Goal: Information Seeking & Learning: Find specific fact

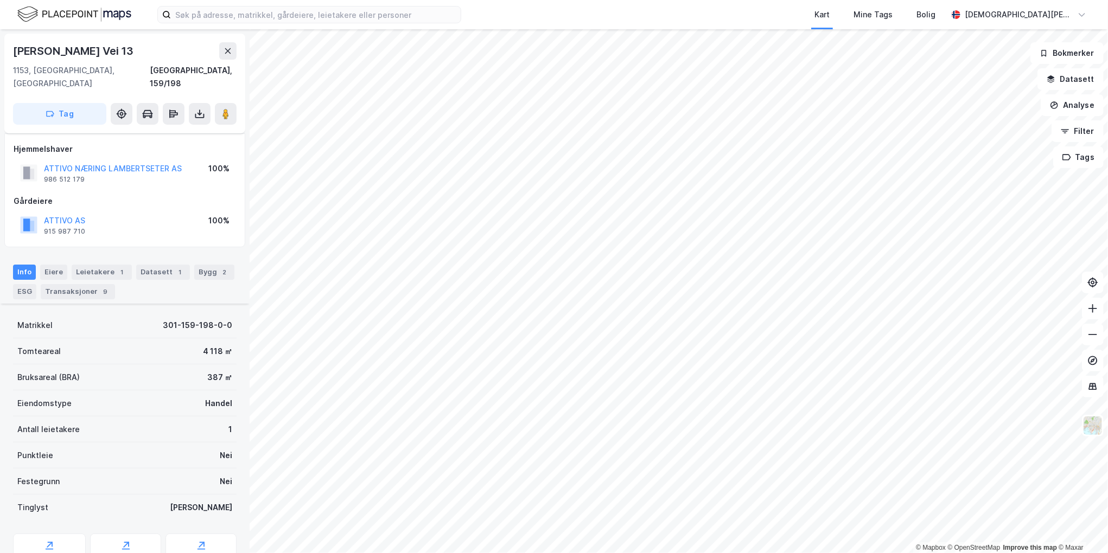
scroll to position [145, 0]
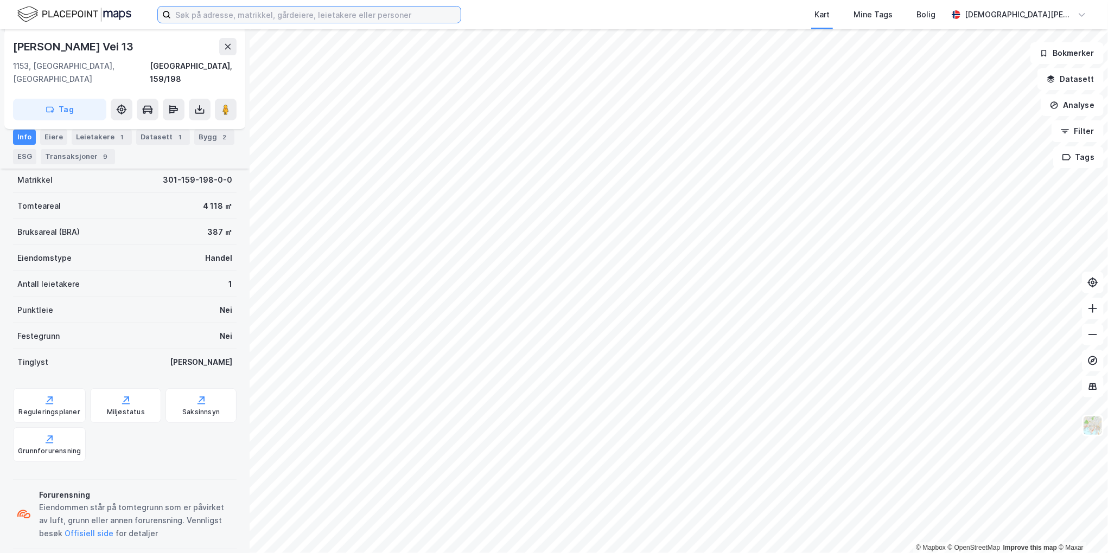
click at [312, 17] on input at bounding box center [316, 15] width 290 height 16
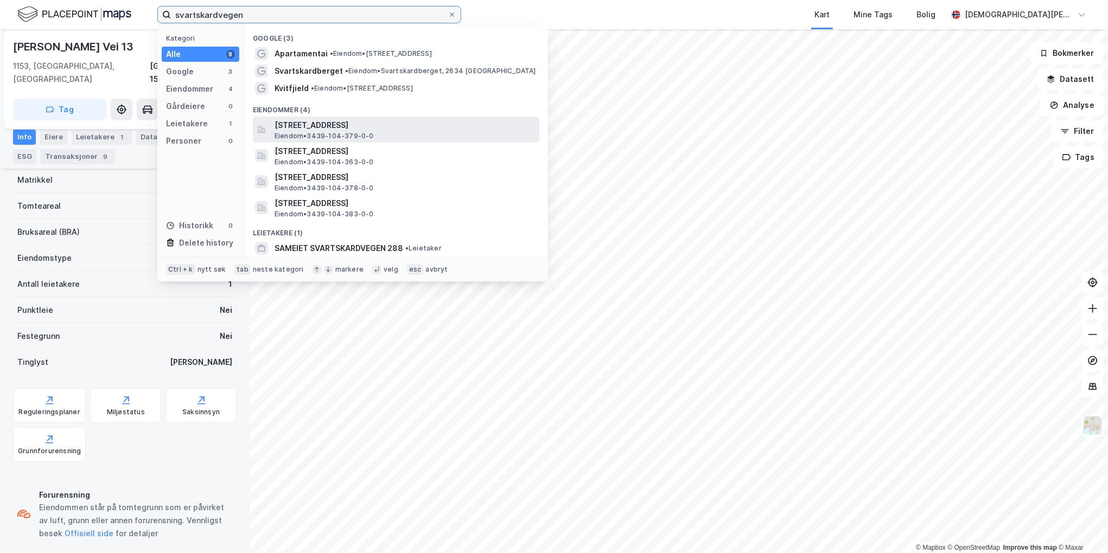
type input "svartskardvegen"
click at [399, 126] on span "[STREET_ADDRESS]" at bounding box center [405, 125] width 260 height 13
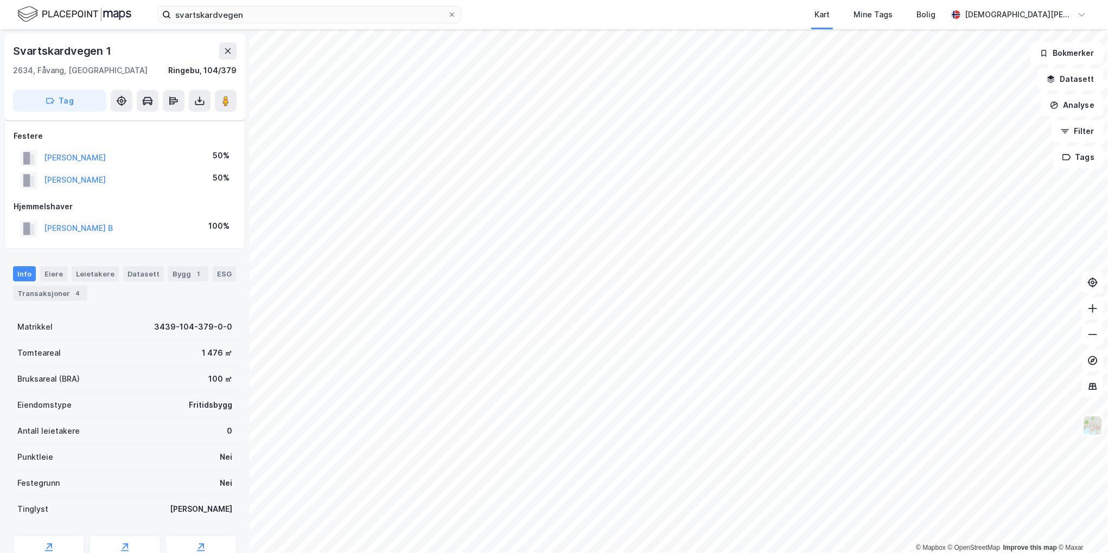
scroll to position [52, 0]
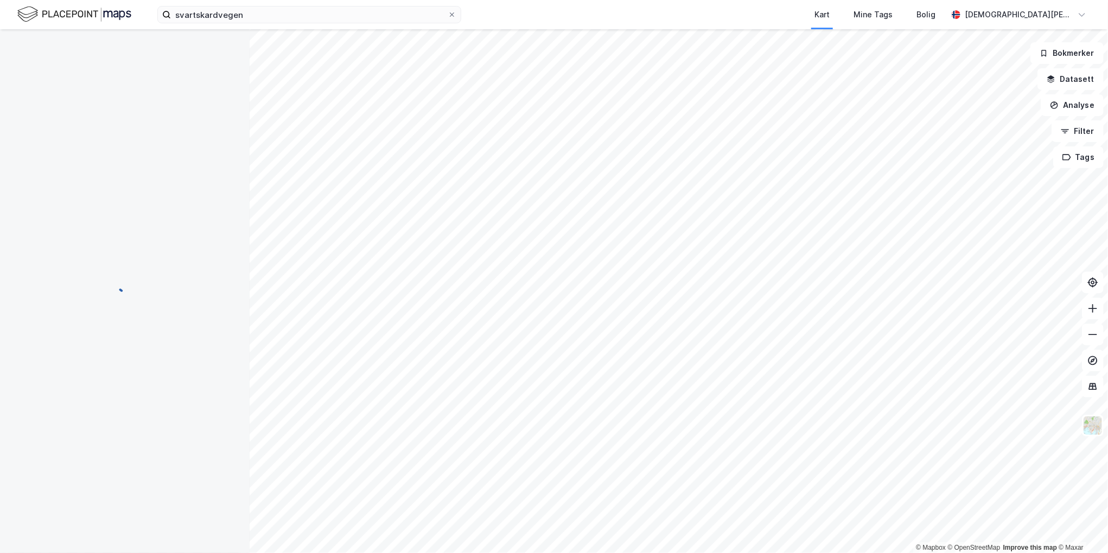
scroll to position [1, 0]
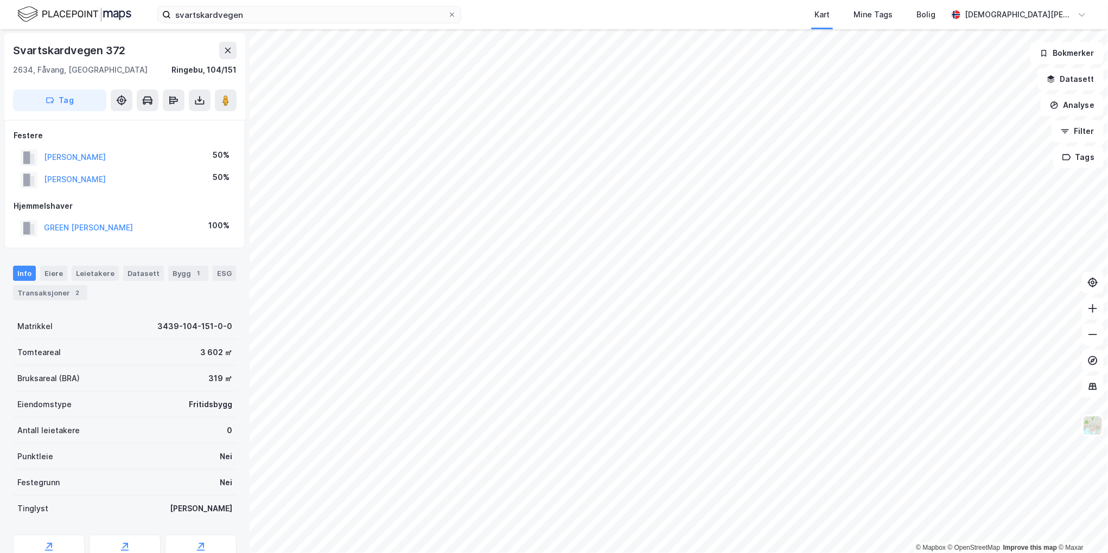
scroll to position [1, 0]
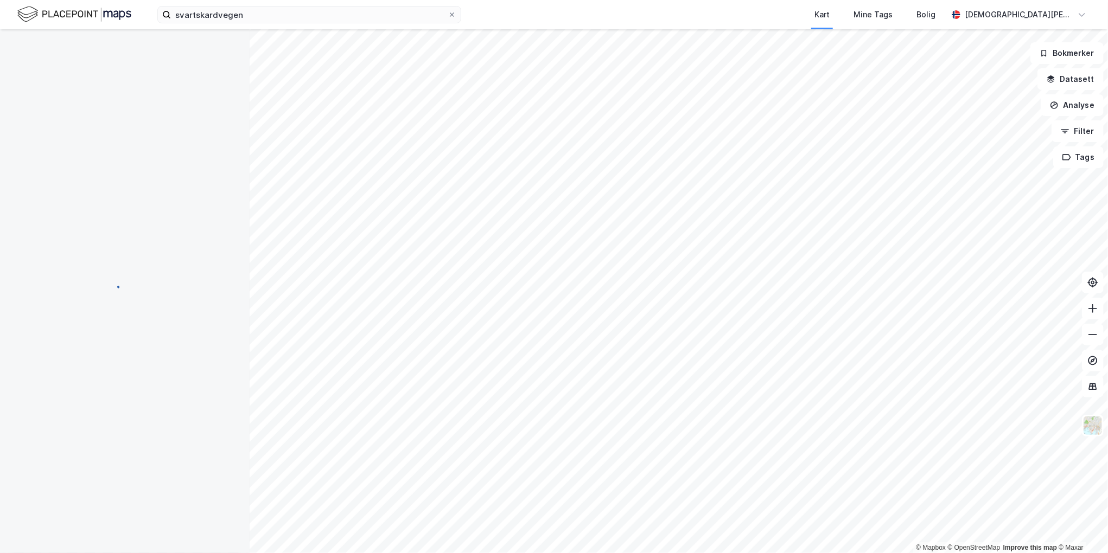
scroll to position [1, 0]
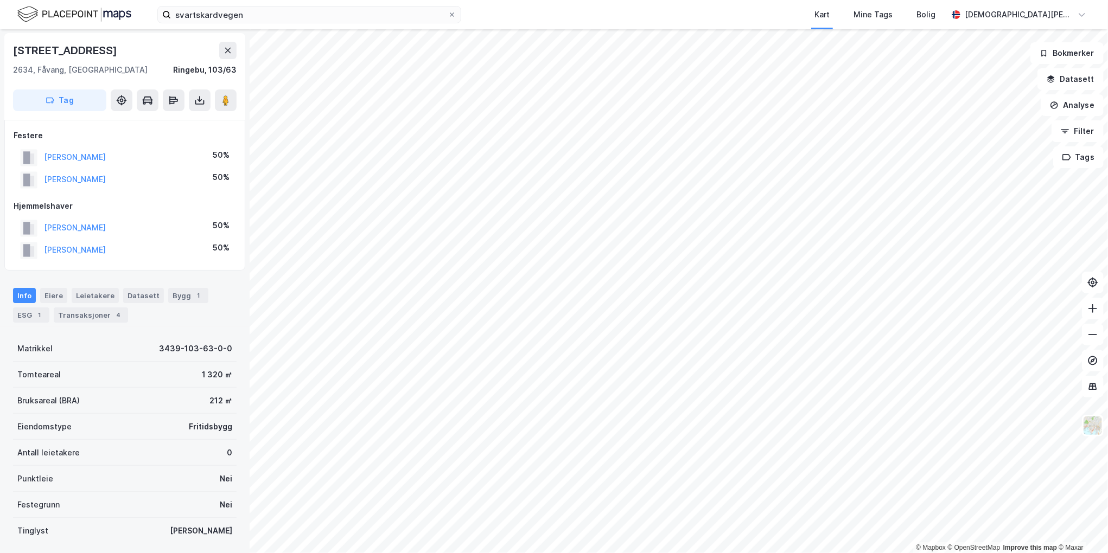
scroll to position [1, 0]
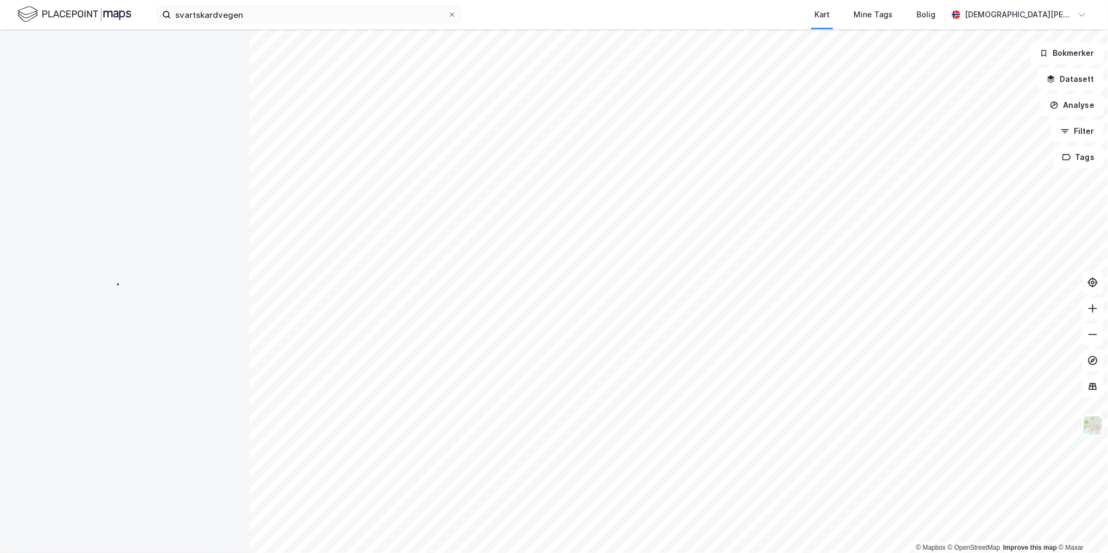
scroll to position [1, 0]
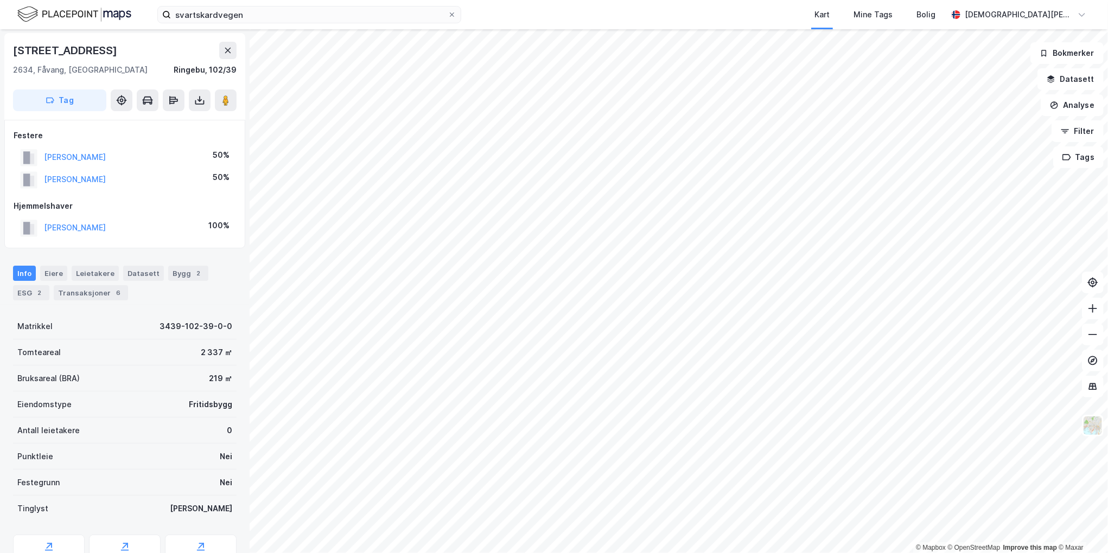
scroll to position [1, 0]
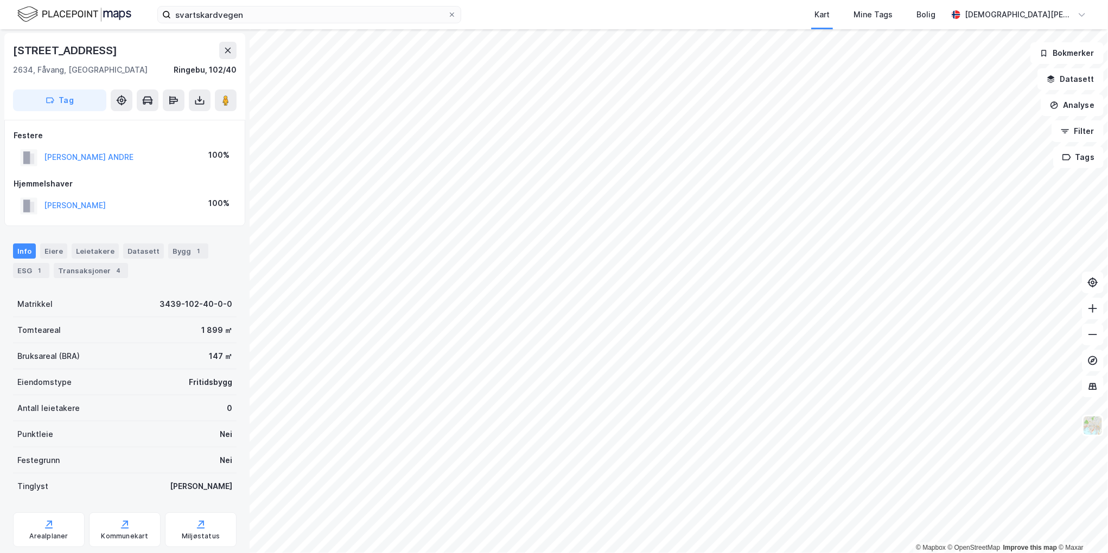
scroll to position [1, 0]
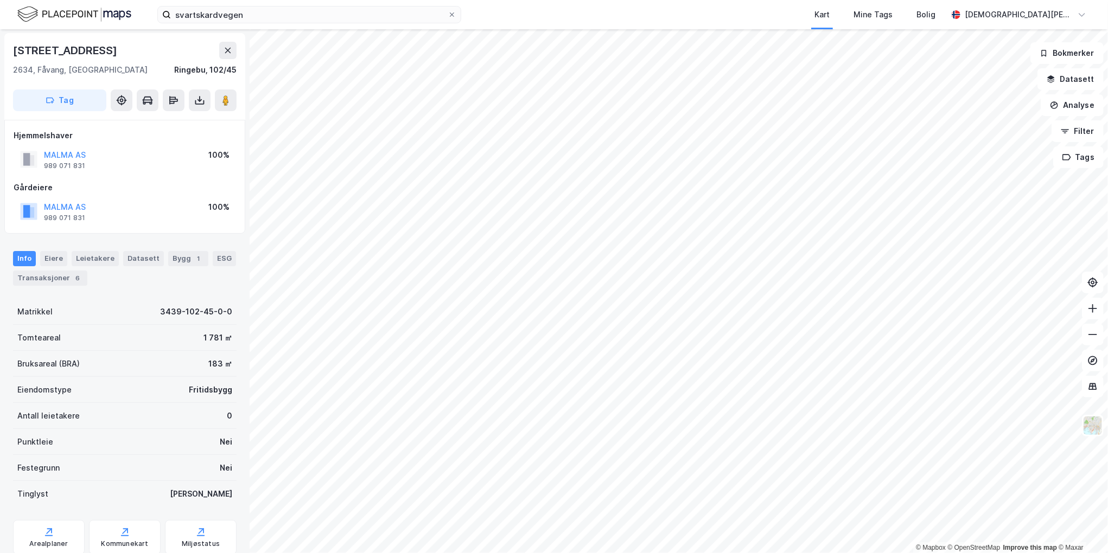
scroll to position [1, 0]
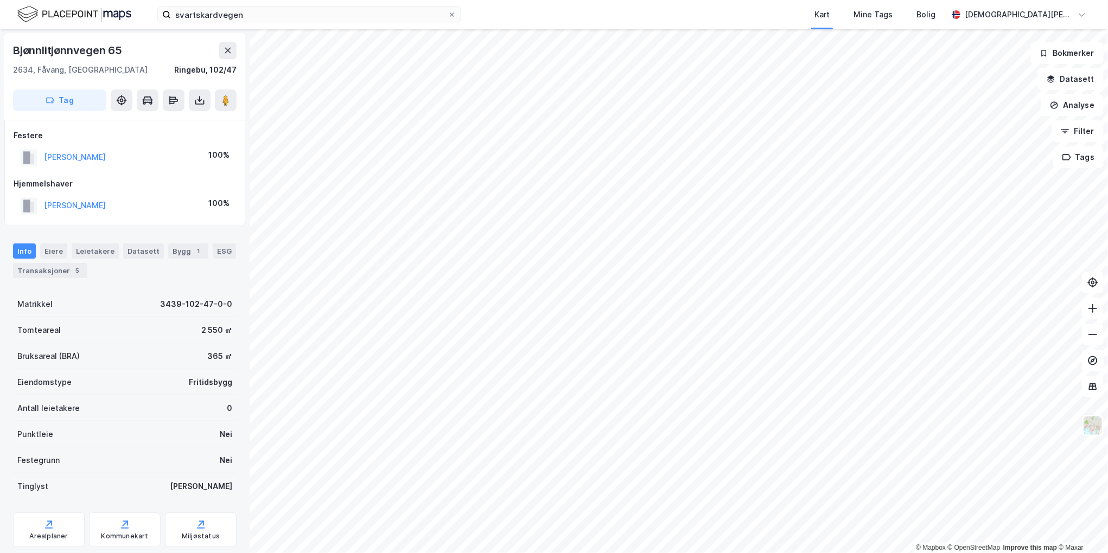
scroll to position [1, 0]
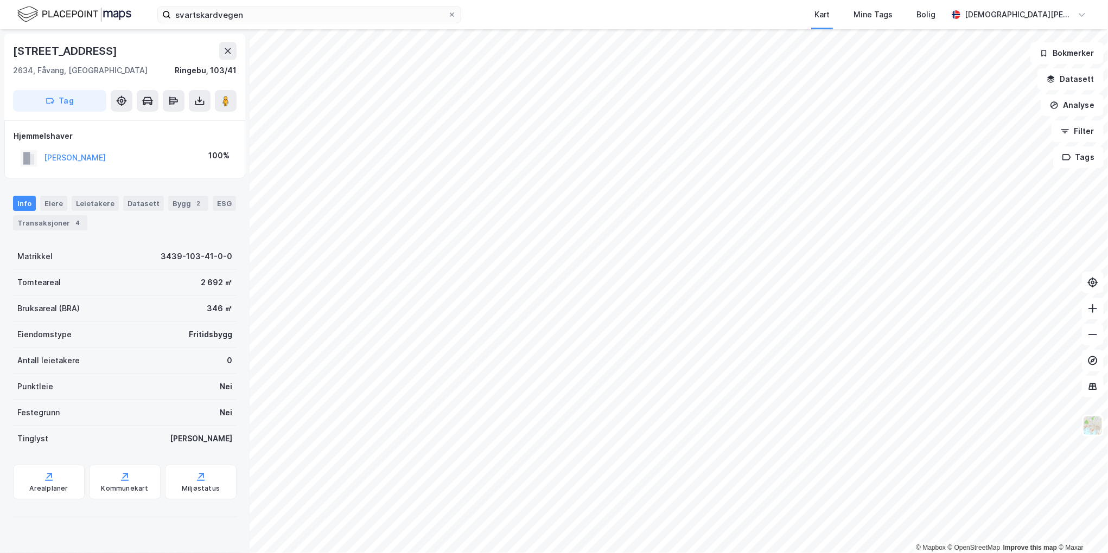
scroll to position [1, 0]
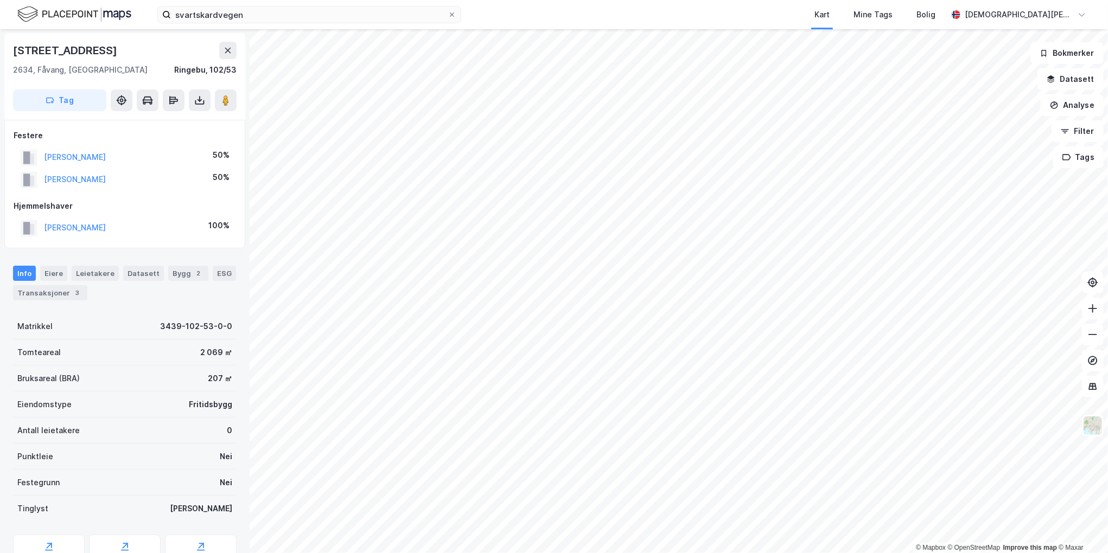
scroll to position [1, 0]
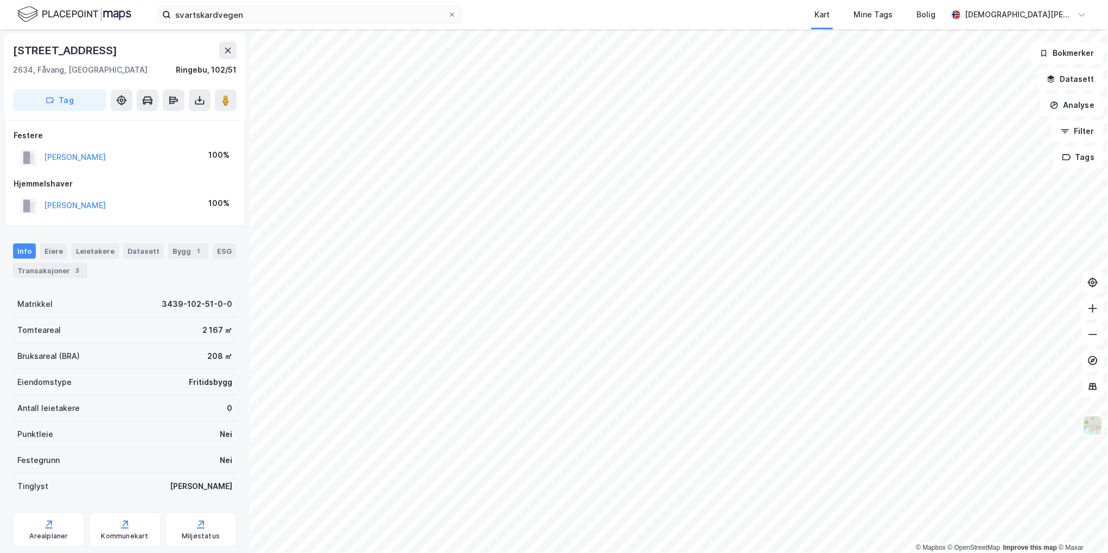
scroll to position [1, 0]
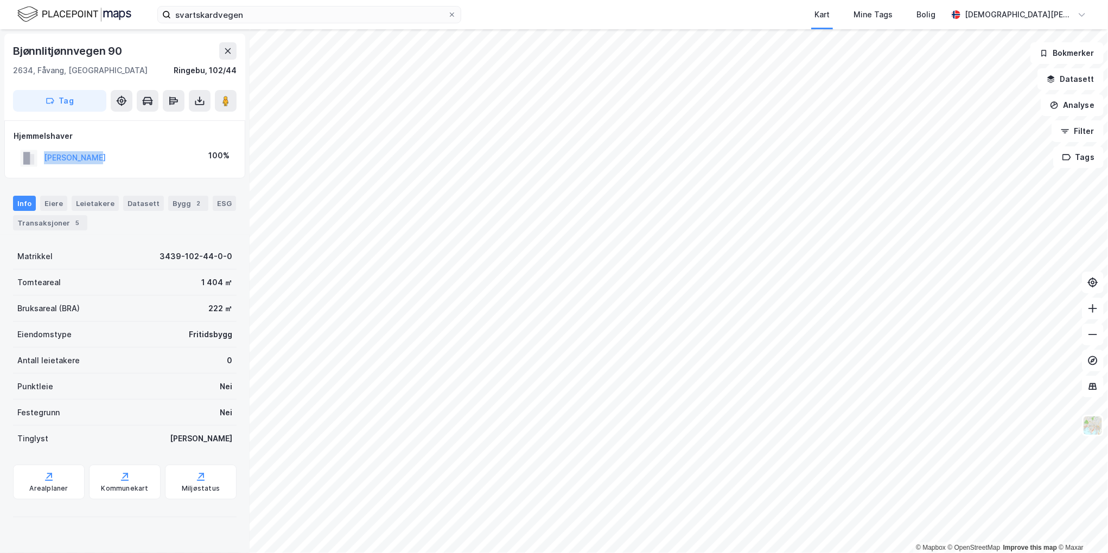
drag, startPoint x: 111, startPoint y: 157, endPoint x: 25, endPoint y: 149, distance: 86.1
click at [25, 149] on div "[PERSON_NAME] 100%" at bounding box center [125, 158] width 222 height 22
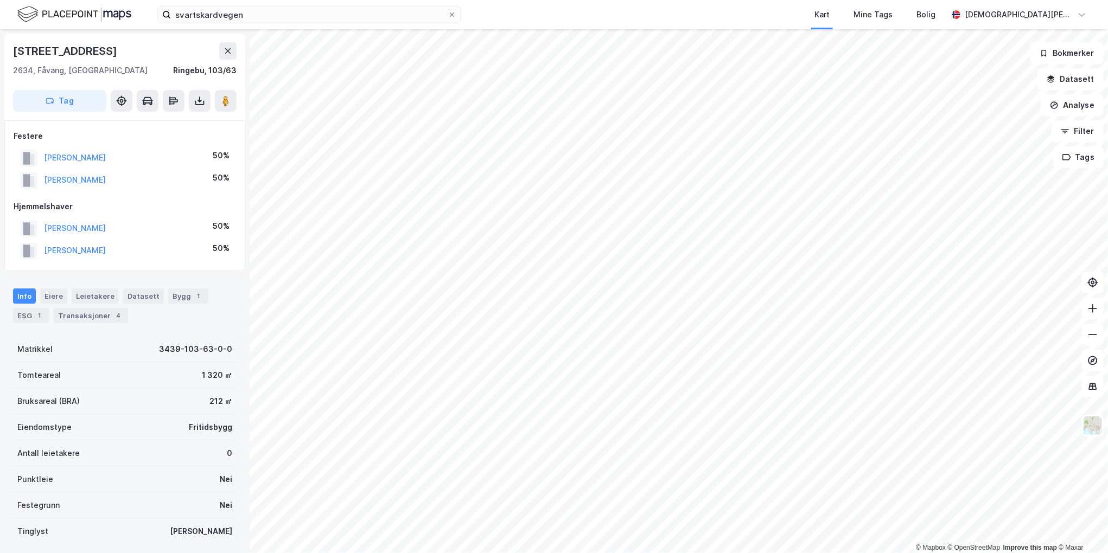
scroll to position [1, 0]
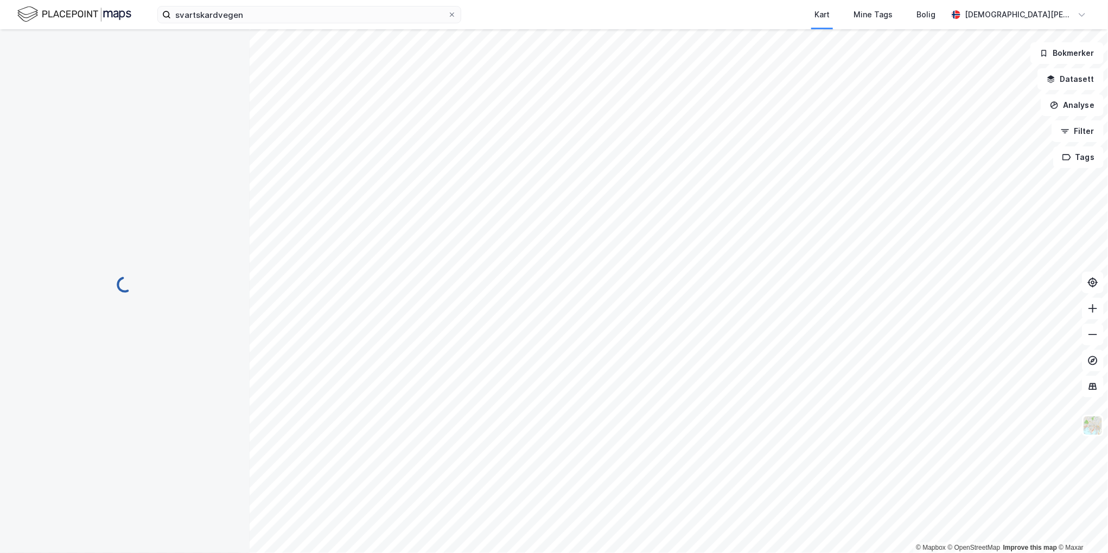
scroll to position [1, 0]
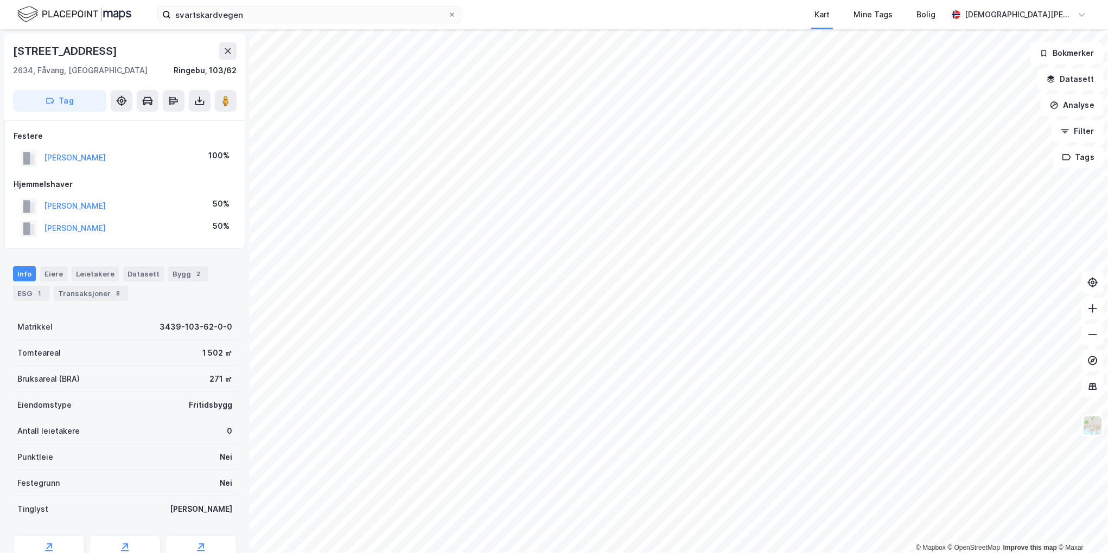
scroll to position [1, 0]
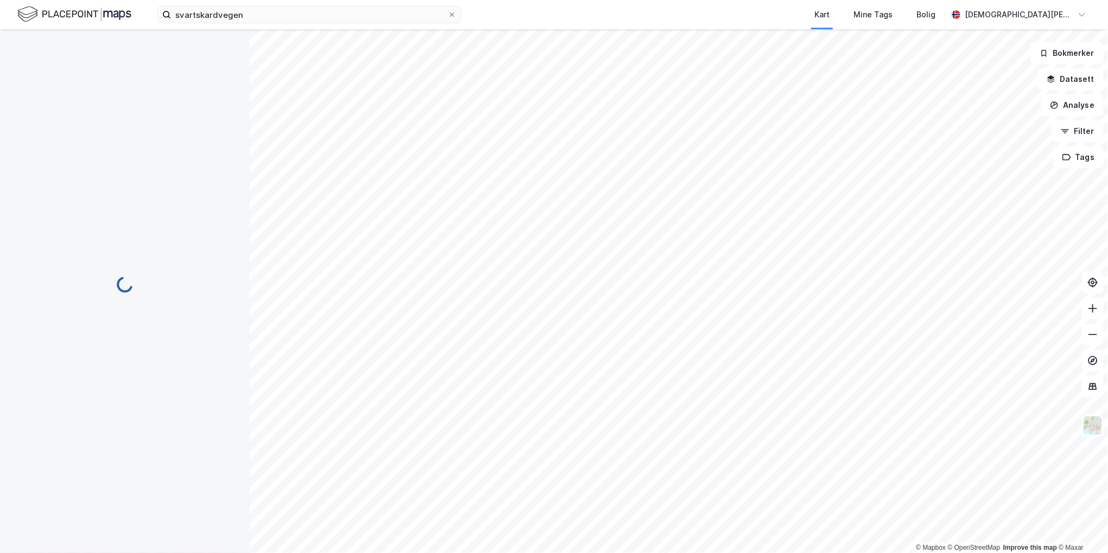
scroll to position [1, 0]
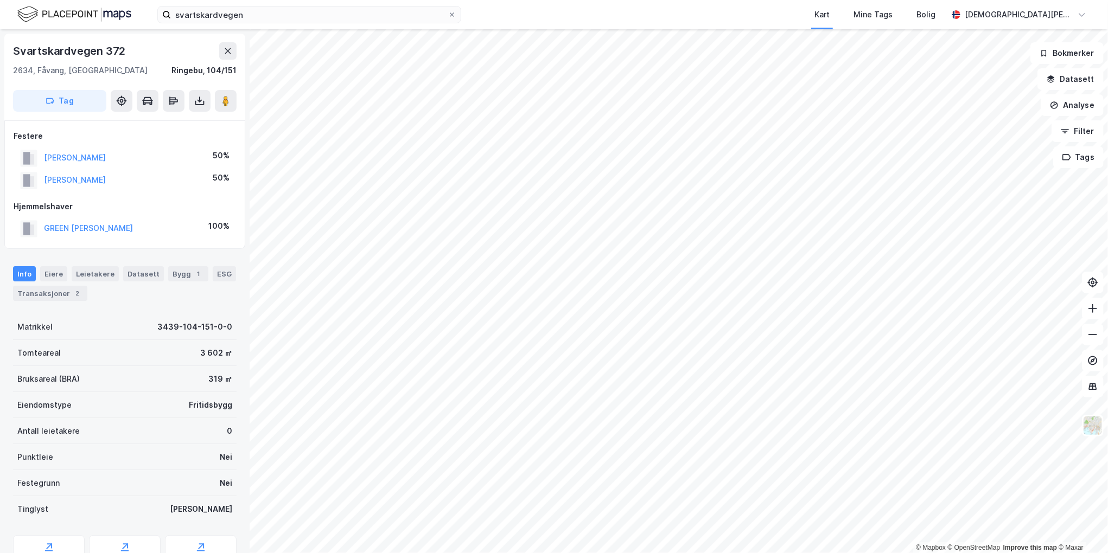
scroll to position [1, 0]
drag, startPoint x: 145, startPoint y: 227, endPoint x: 26, endPoint y: 226, distance: 119.4
click at [26, 226] on div "GREEN [PERSON_NAME] 100%" at bounding box center [125, 228] width 222 height 22
copy button "GREEN [PERSON_NAME]"
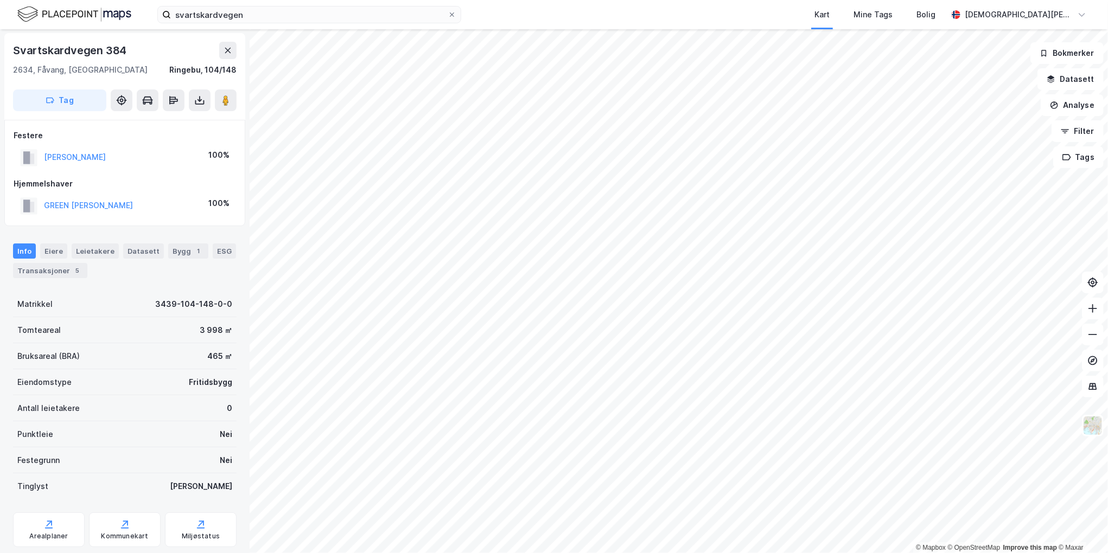
scroll to position [1, 0]
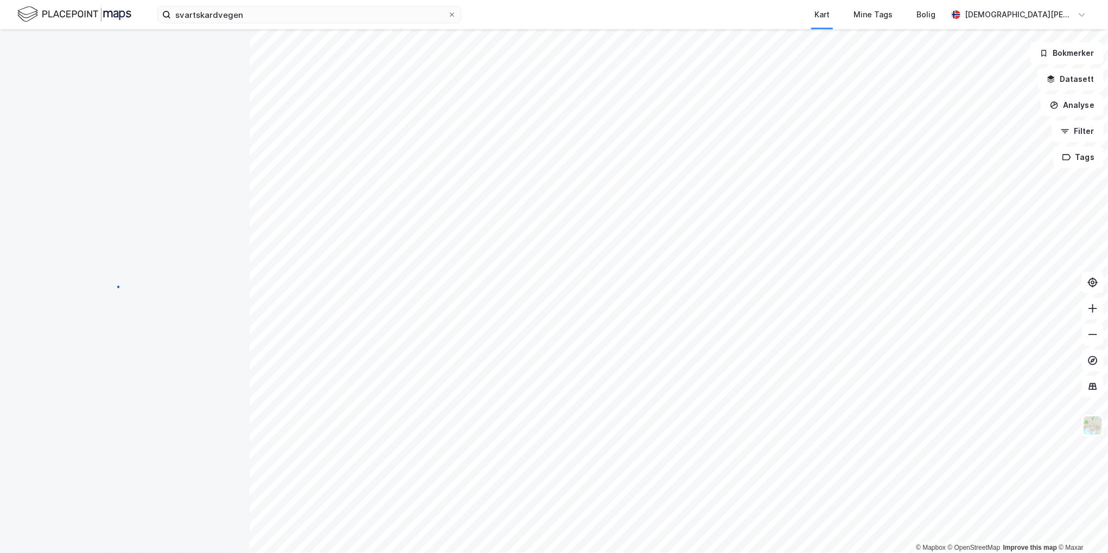
scroll to position [1, 0]
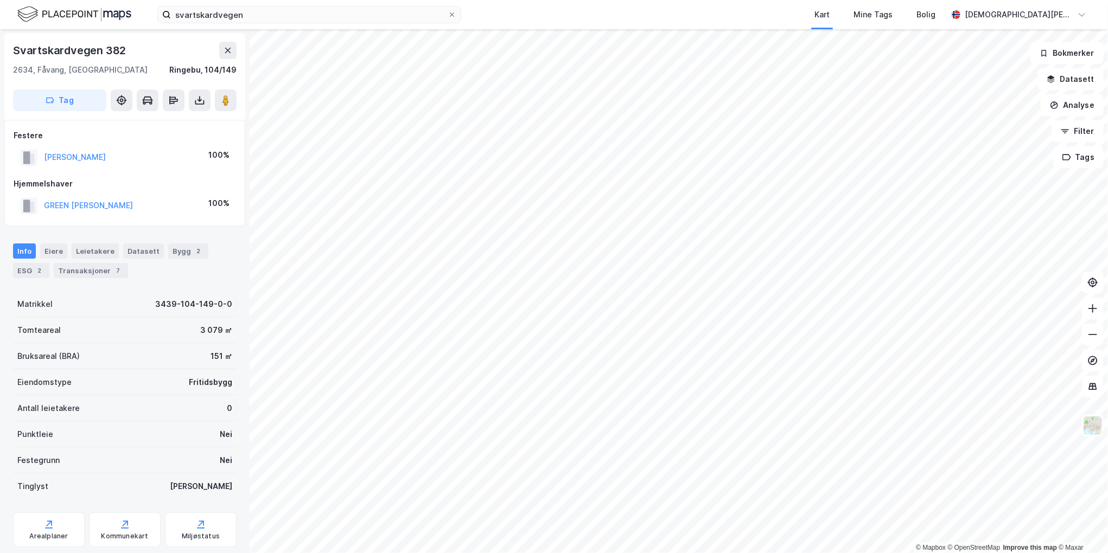
scroll to position [1, 0]
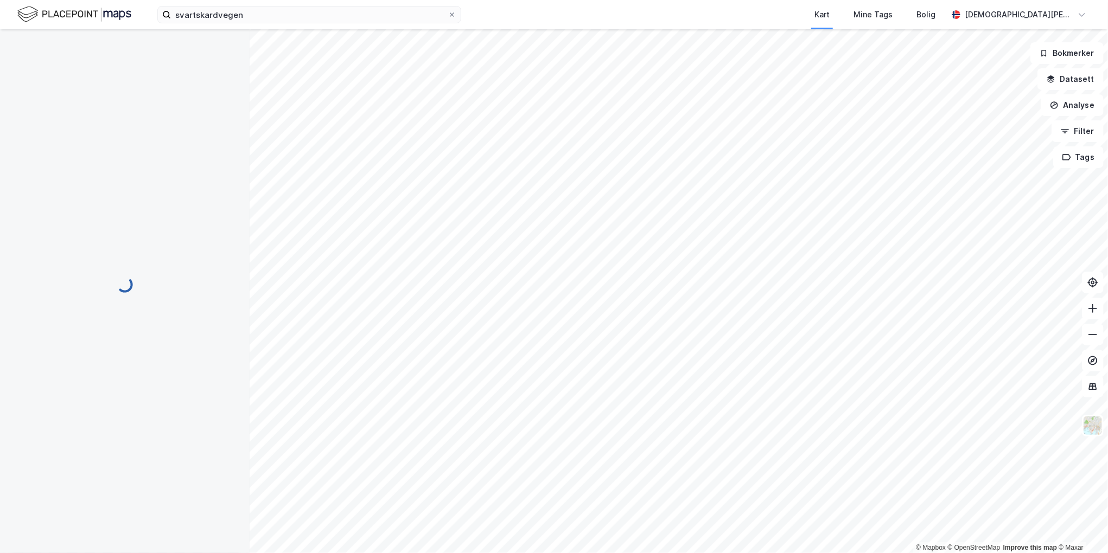
scroll to position [1, 0]
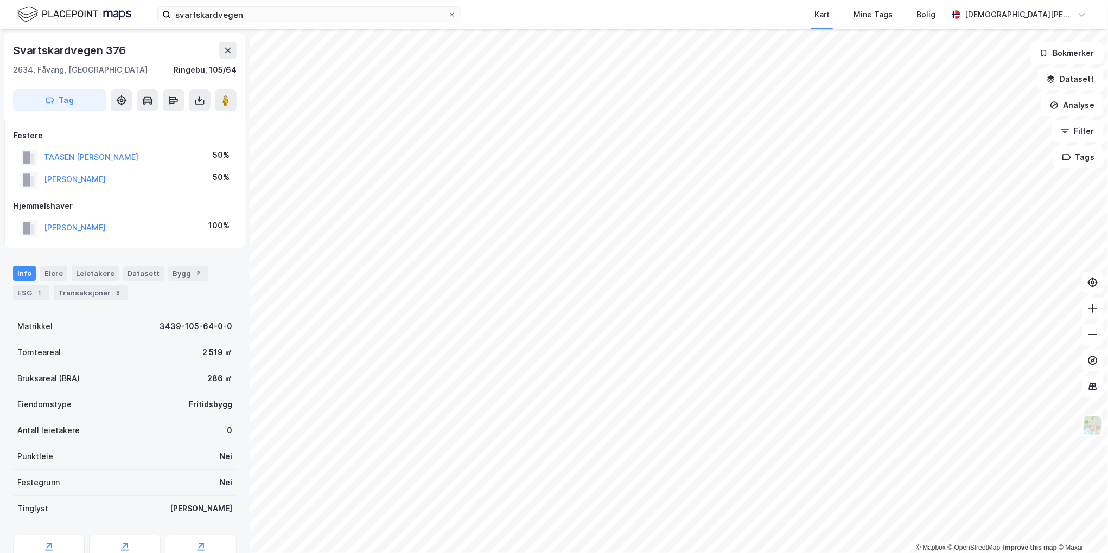
scroll to position [1, 0]
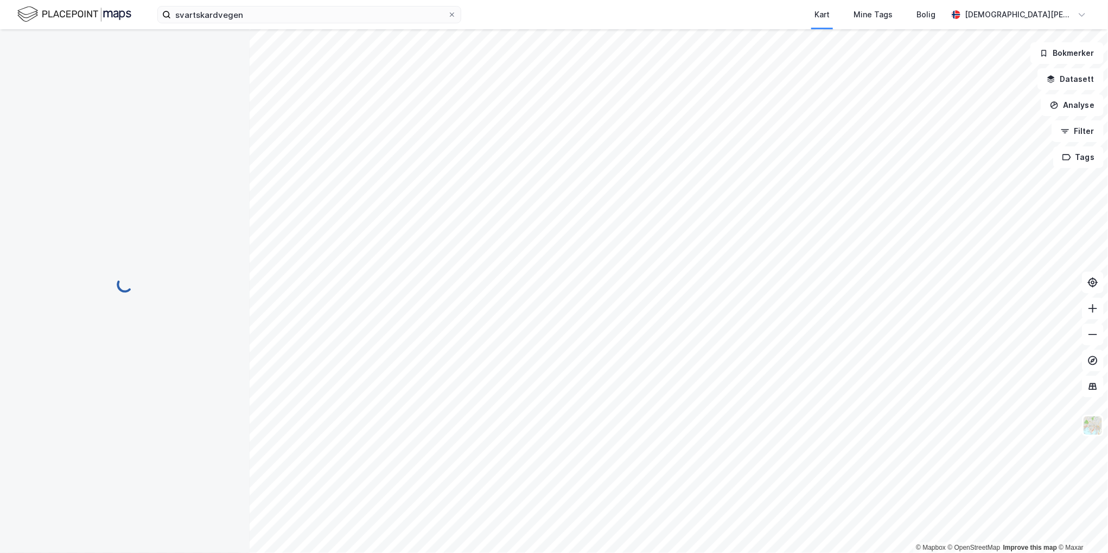
scroll to position [1, 0]
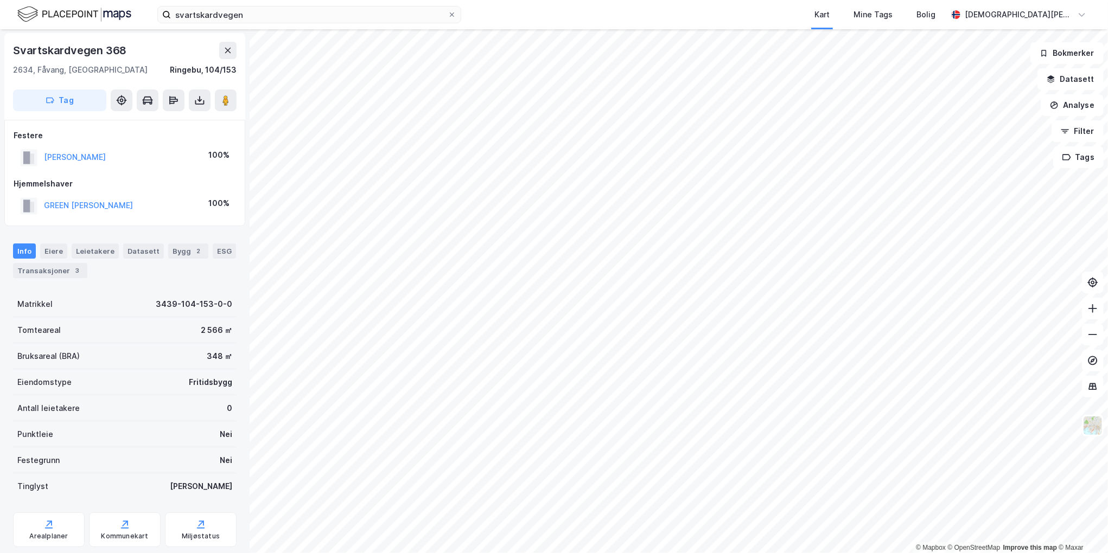
scroll to position [1, 0]
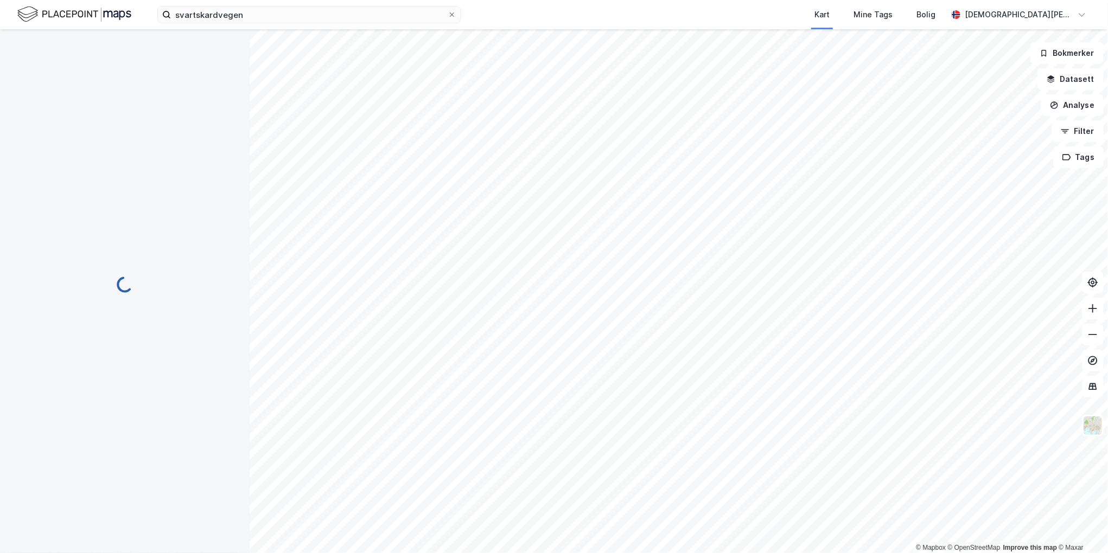
scroll to position [1, 0]
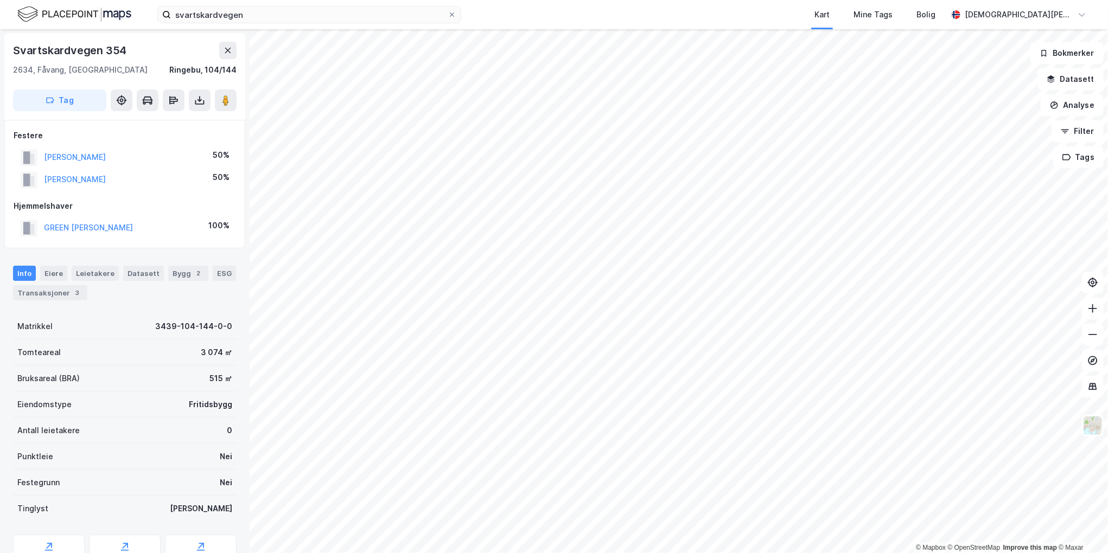
scroll to position [1, 0]
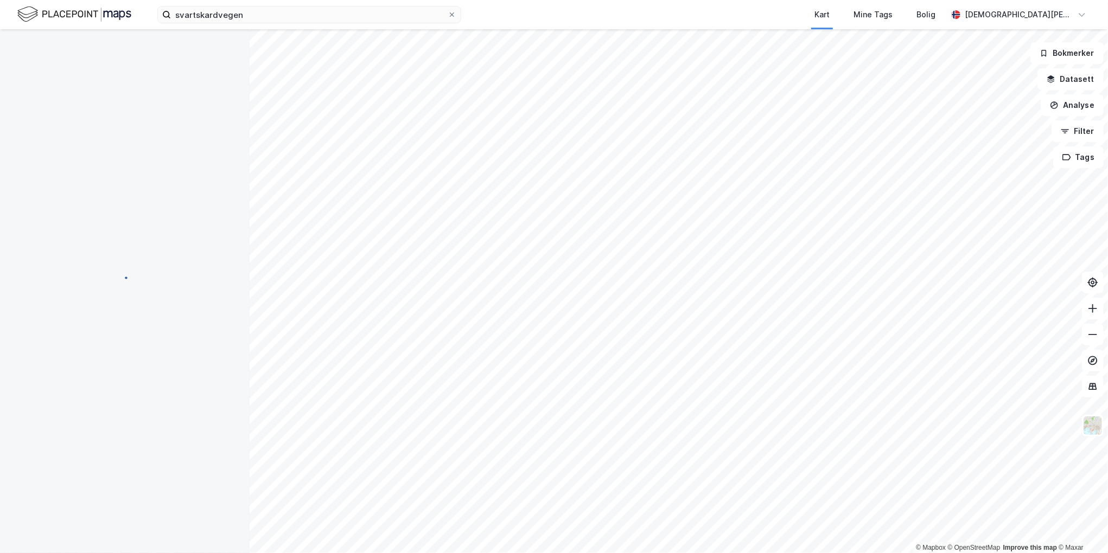
scroll to position [1, 0]
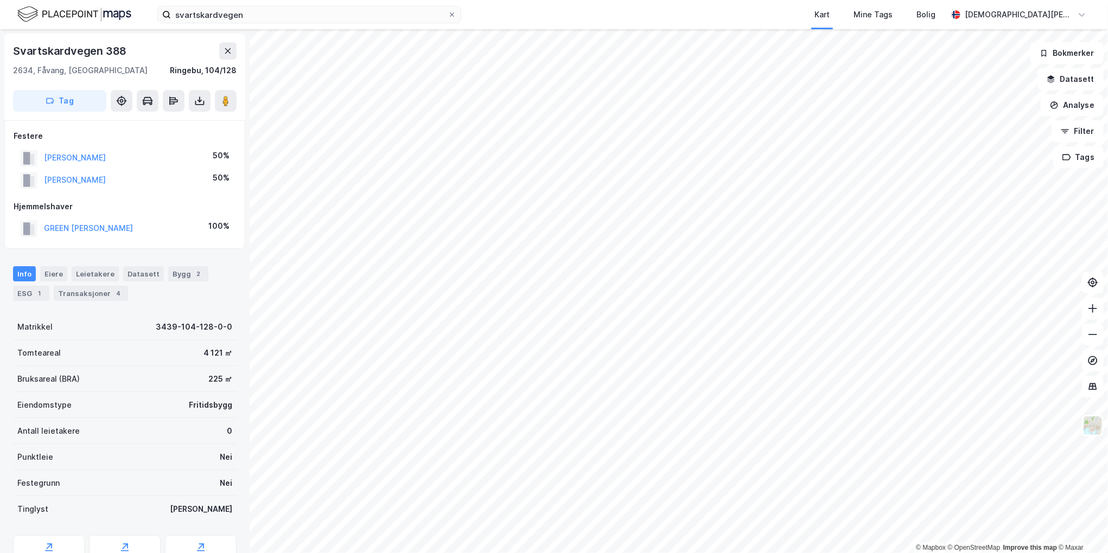
scroll to position [1, 0]
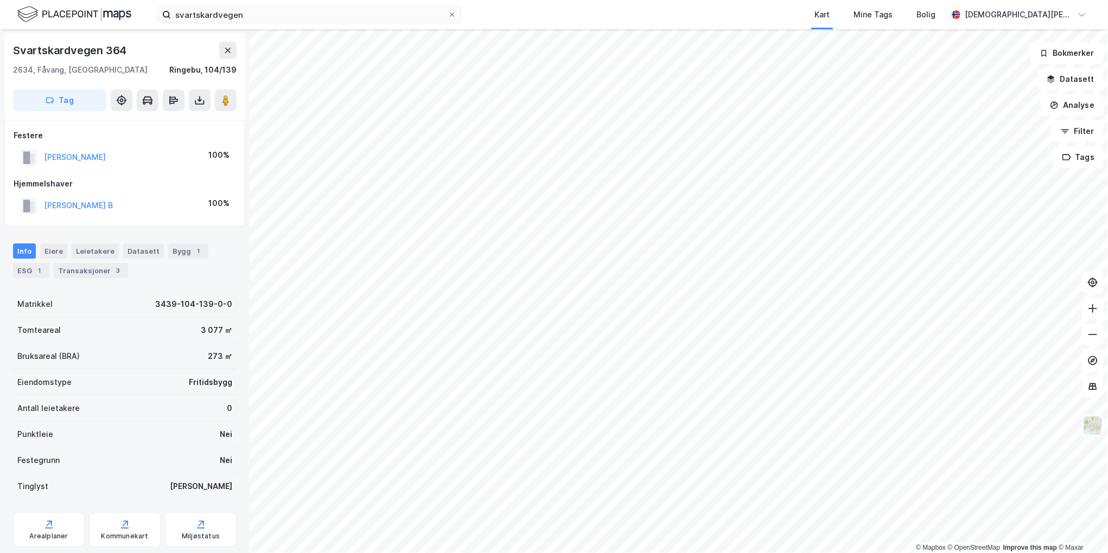
scroll to position [1, 0]
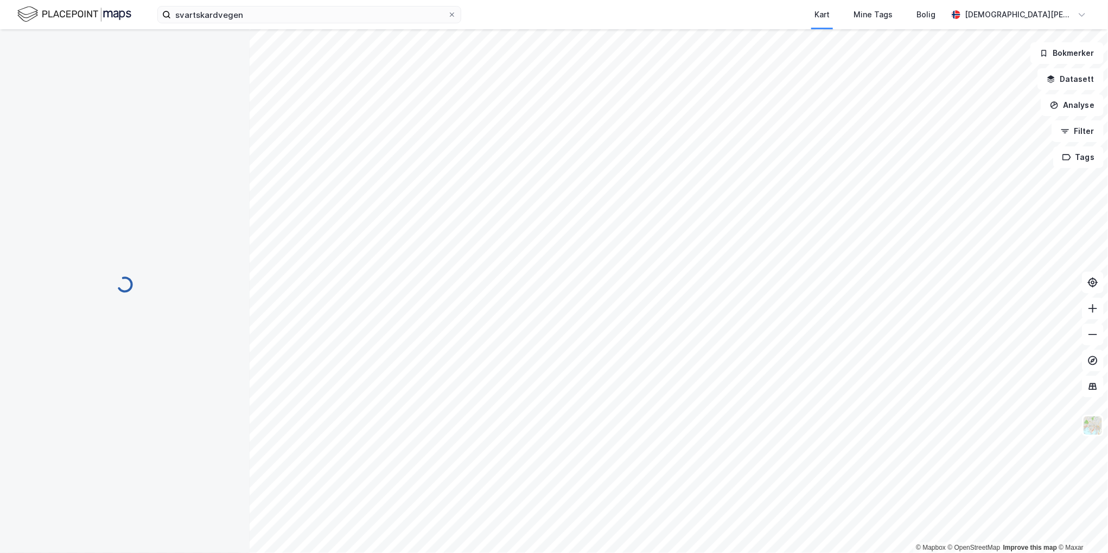
scroll to position [1, 0]
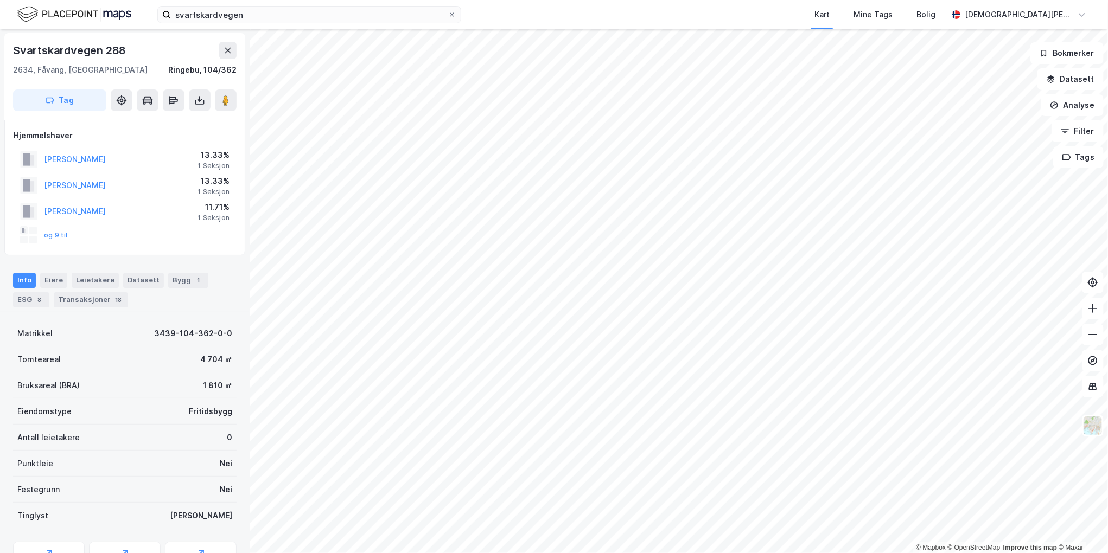
scroll to position [1, 0]
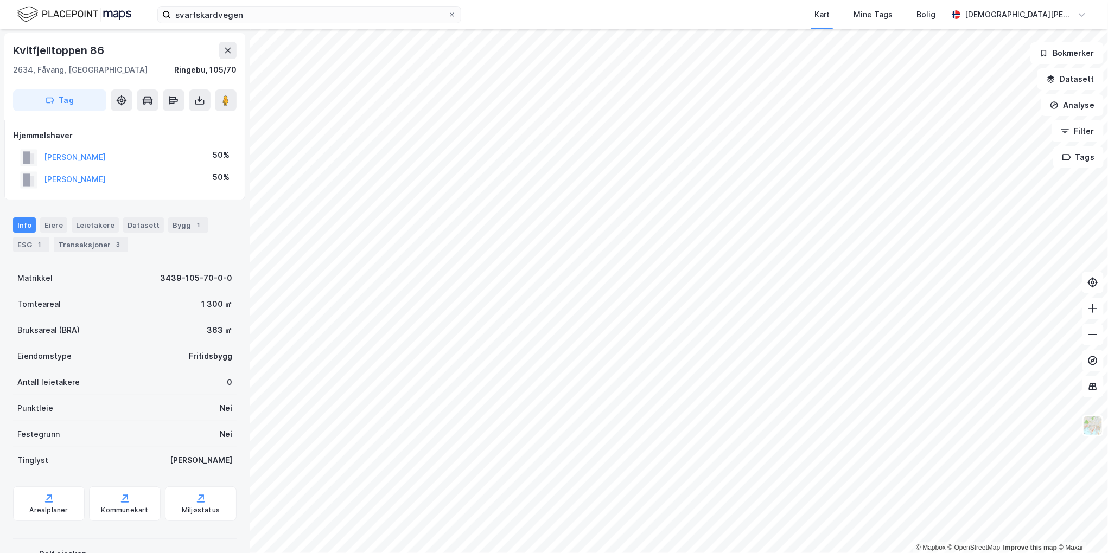
scroll to position [1, 0]
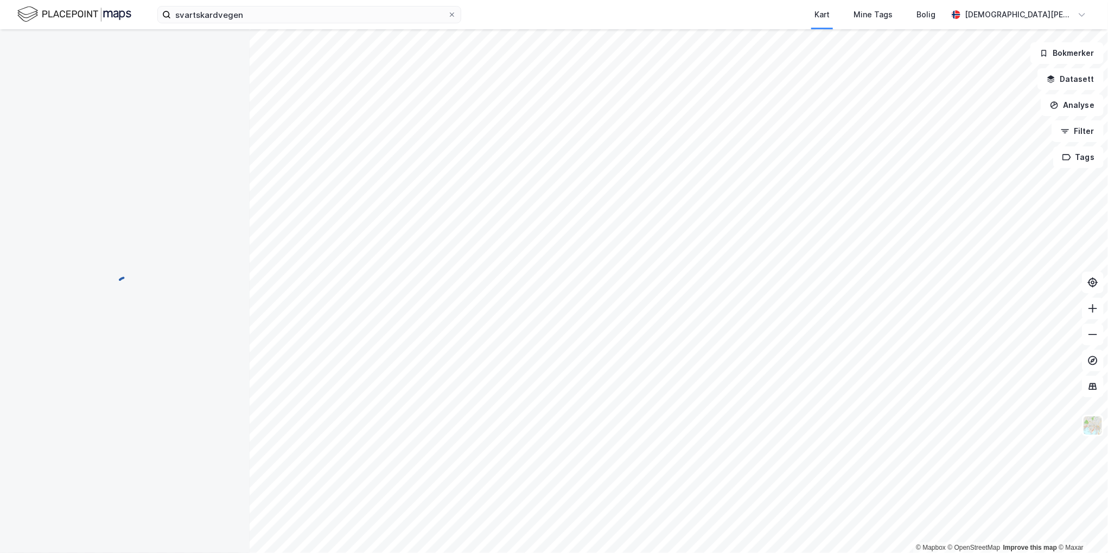
scroll to position [1, 0]
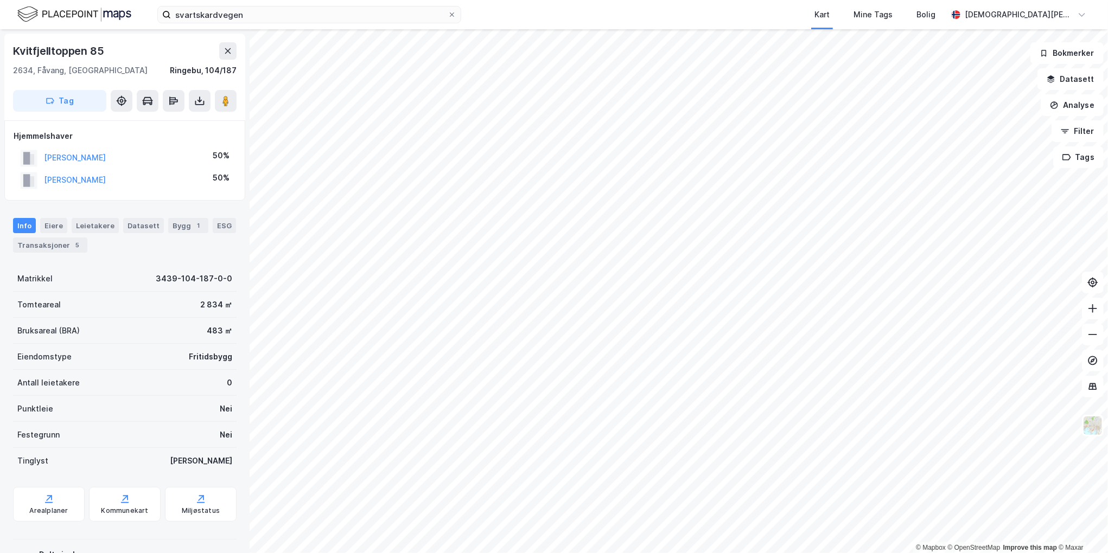
scroll to position [1, 0]
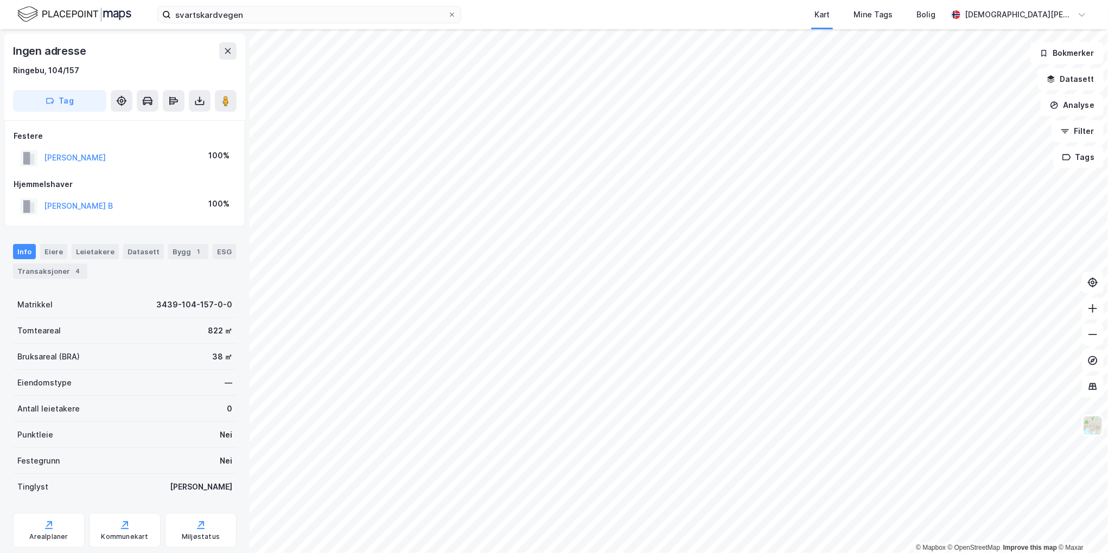
scroll to position [1, 0]
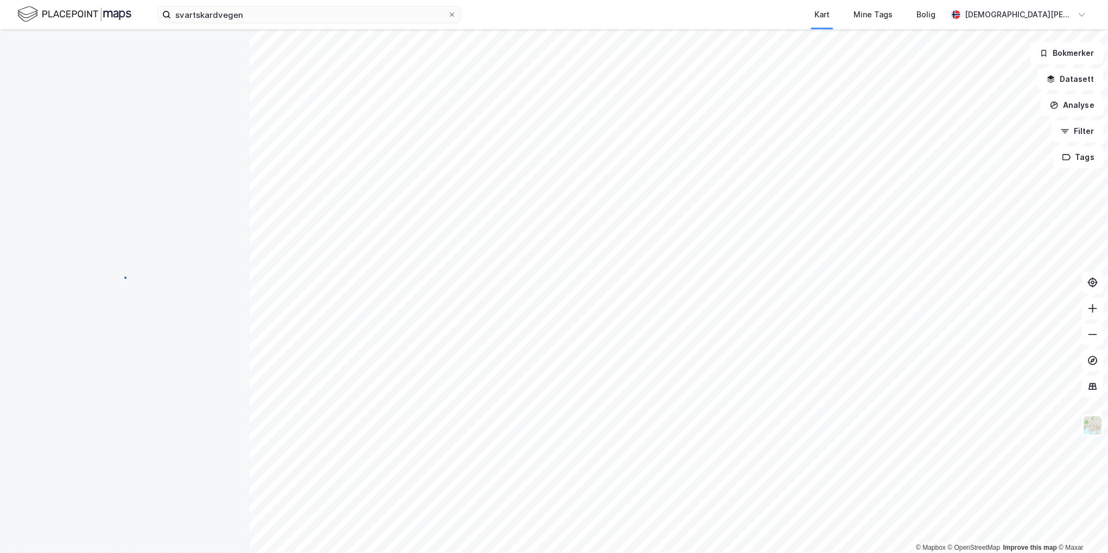
scroll to position [1, 0]
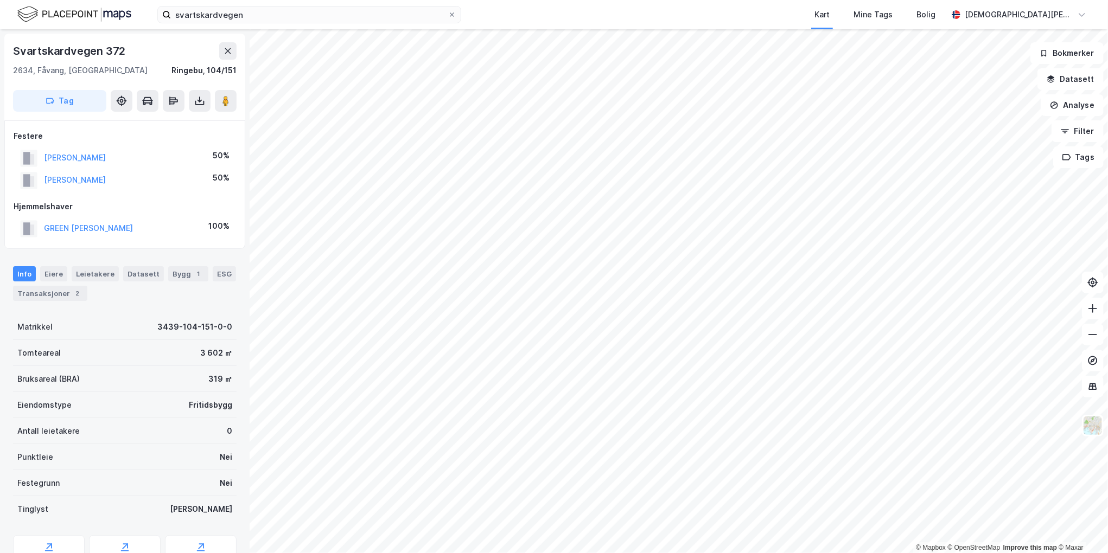
scroll to position [1, 0]
click at [0, 0] on button "GREEN [PERSON_NAME]" at bounding box center [0, 0] width 0 height 0
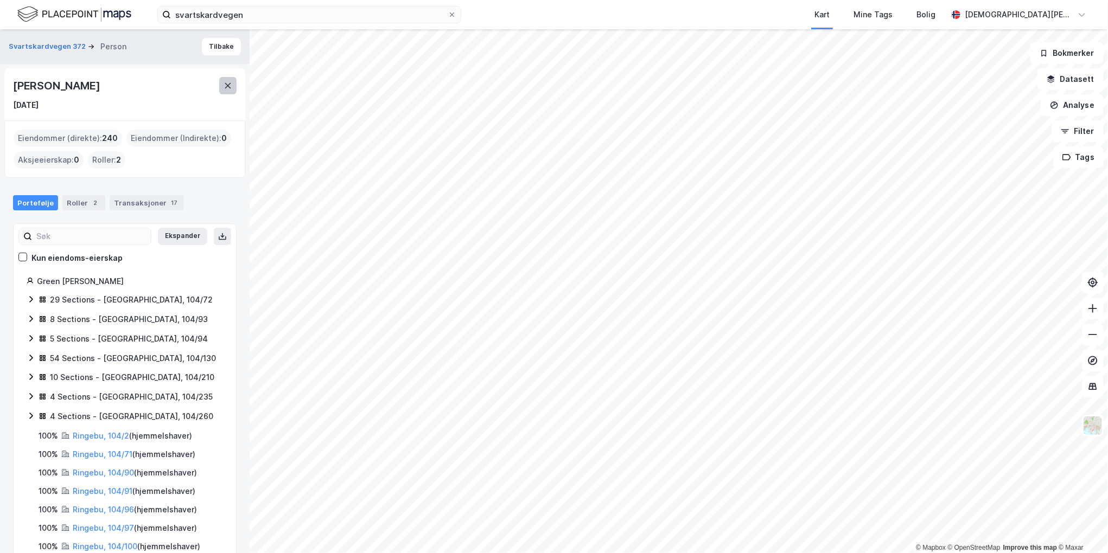
click at [227, 84] on icon at bounding box center [228, 85] width 9 height 9
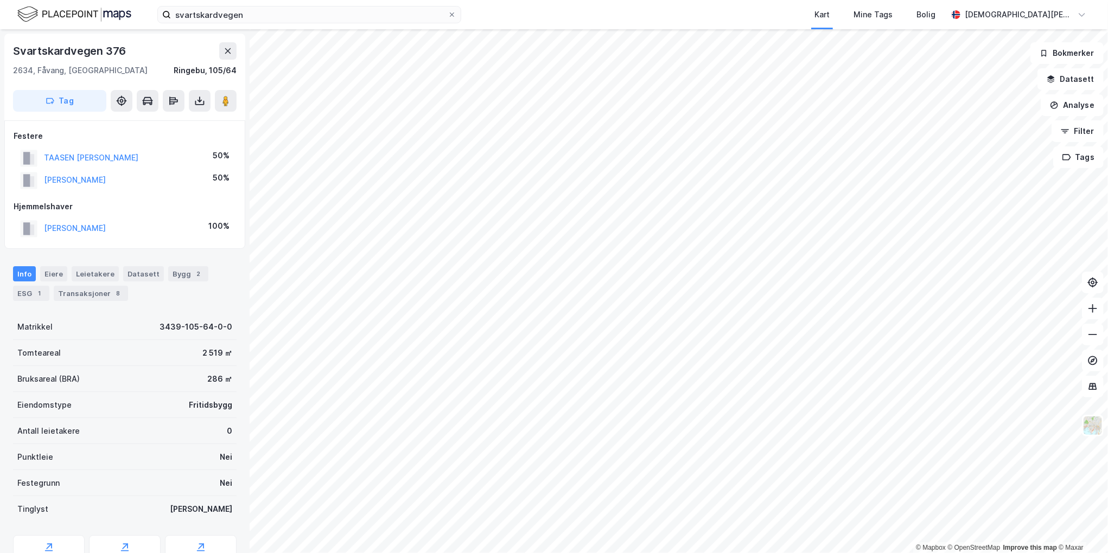
scroll to position [1, 0]
click at [0, 0] on button "[PERSON_NAME]" at bounding box center [0, 0] width 0 height 0
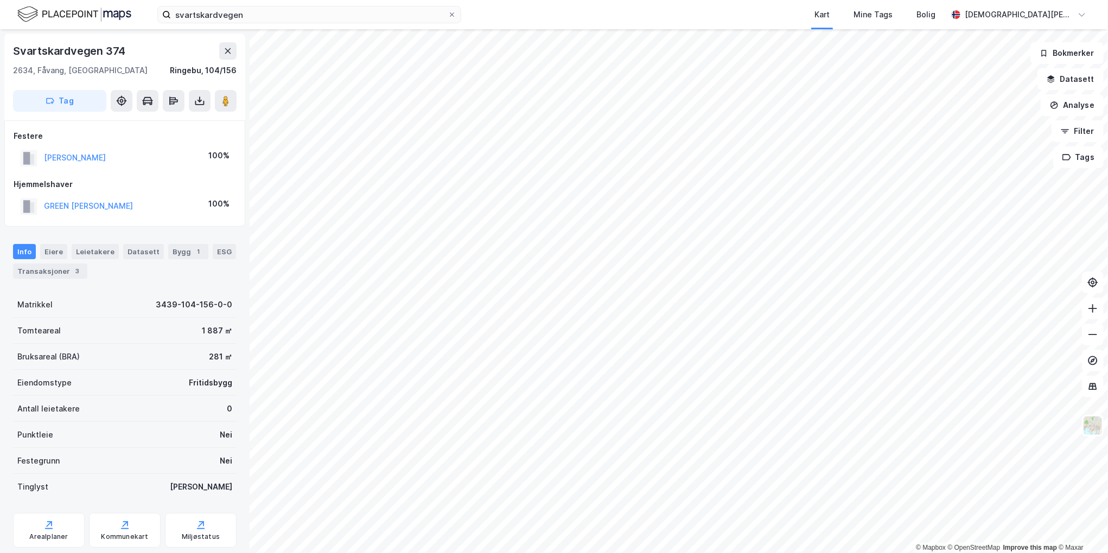
scroll to position [1, 0]
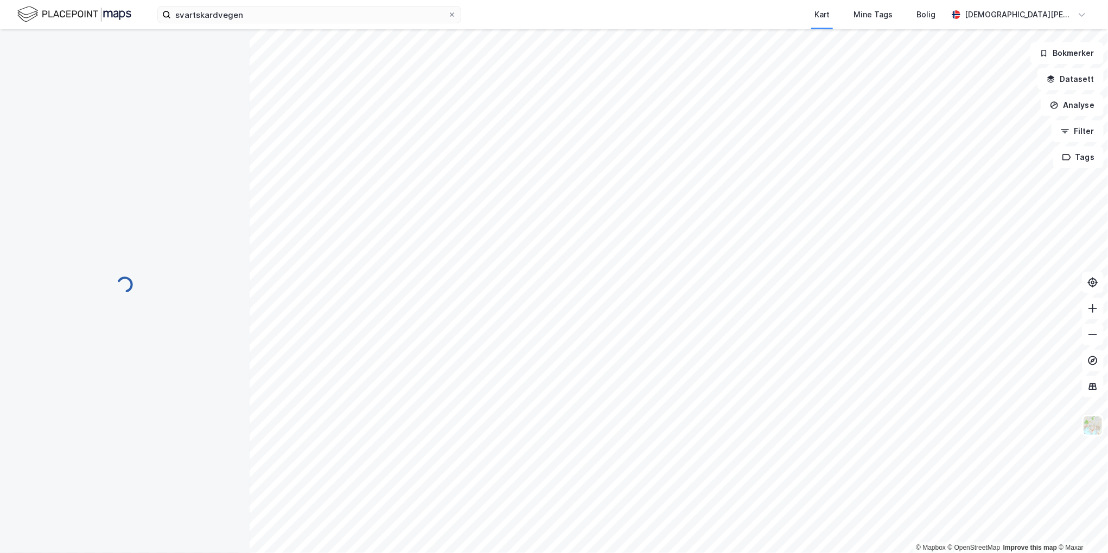
scroll to position [1, 0]
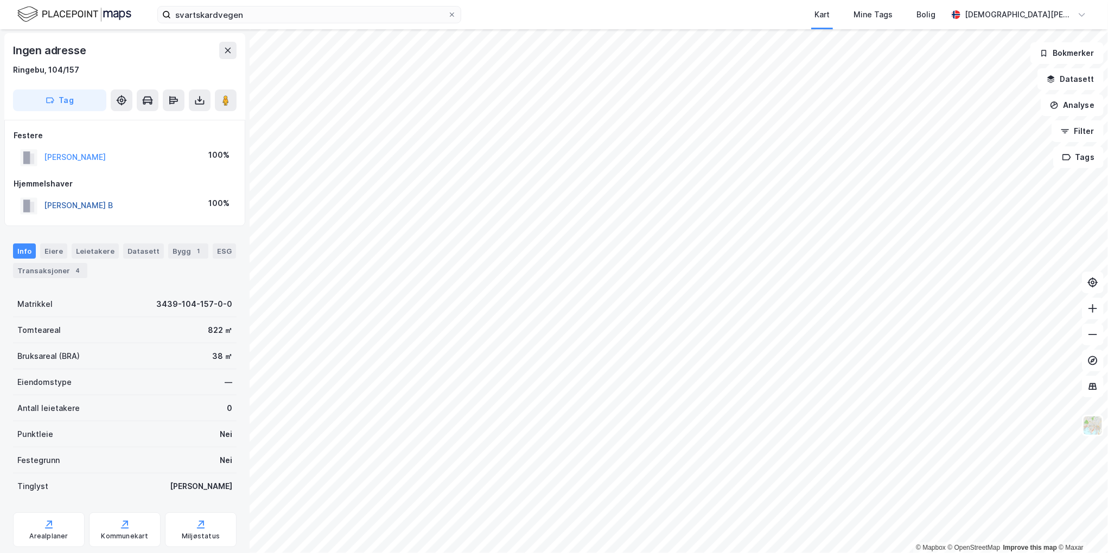
click at [0, 0] on button "[PERSON_NAME] B" at bounding box center [0, 0] width 0 height 0
